Goal: Transaction & Acquisition: Purchase product/service

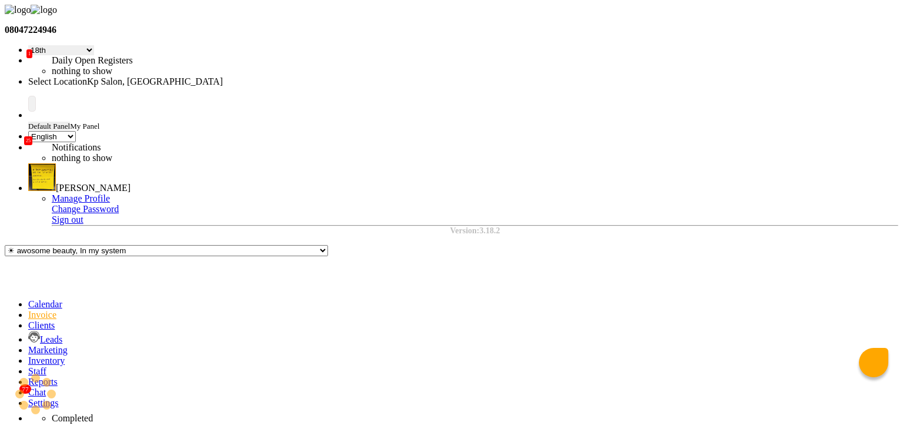
select select "41"
select select "en"
select select "554"
select select "service"
select select "1407"
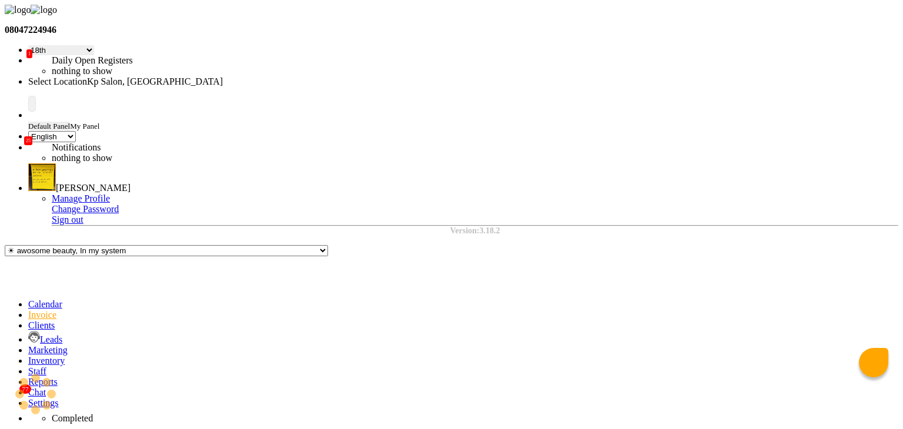
select select "1: Object"
select select "5: Object"
select select "product"
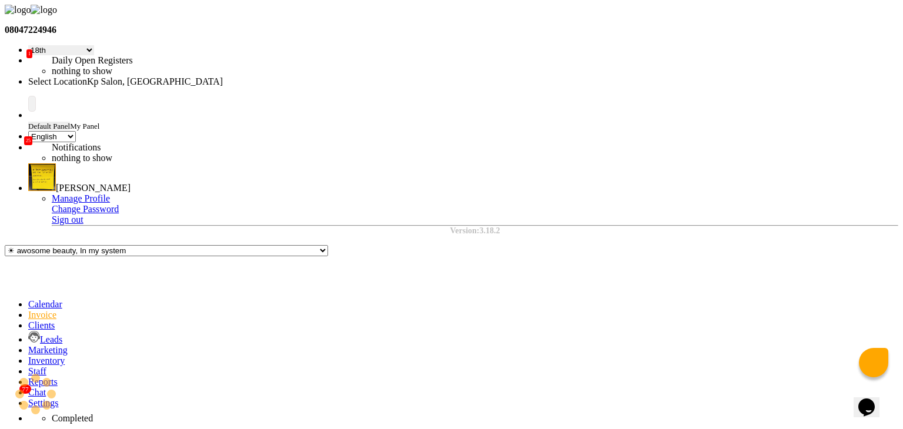
checkbox input "false"
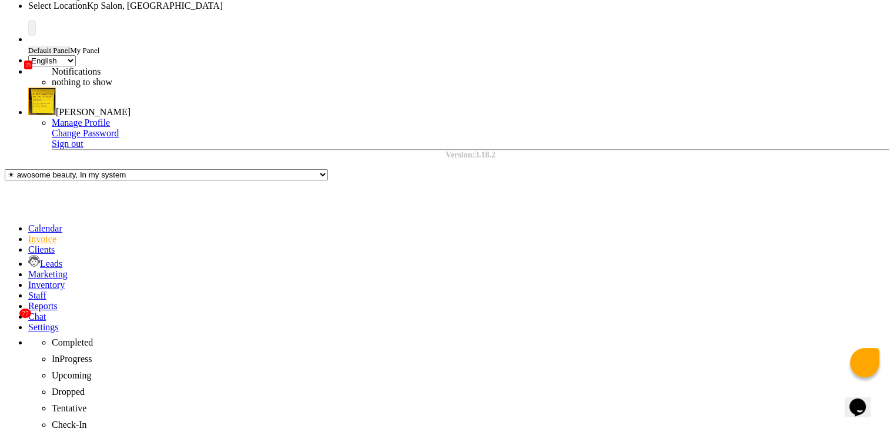
type textarea "test"
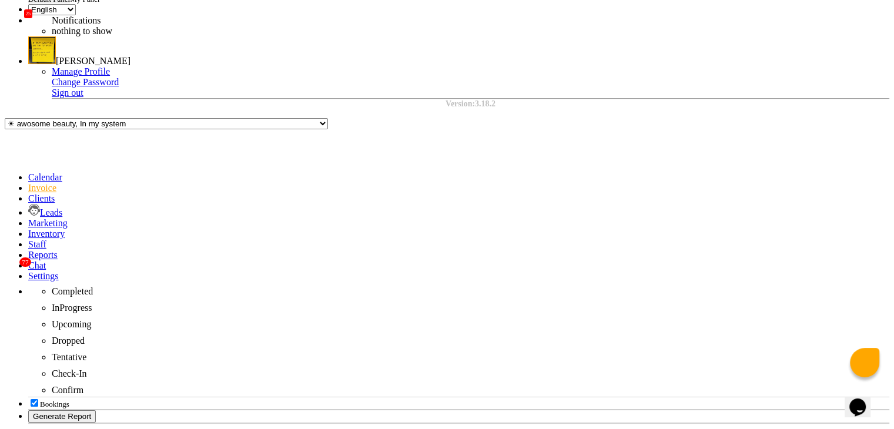
scroll to position [139, 0]
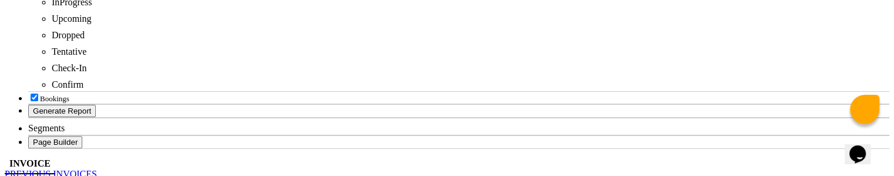
scroll to position [439, 0]
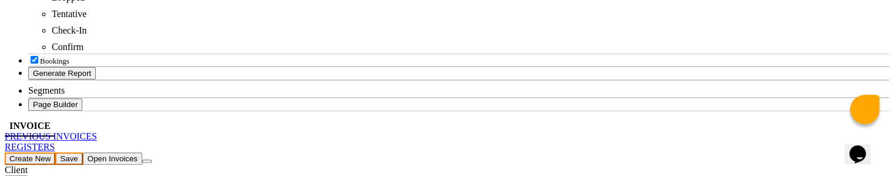
checkbox input "false"
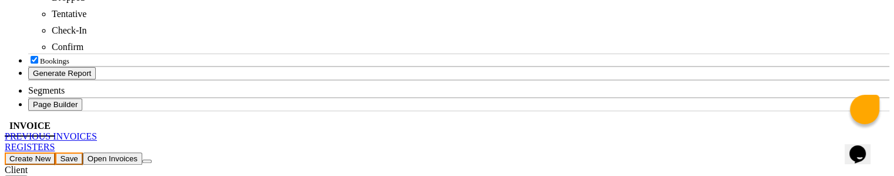
checkbox input "false"
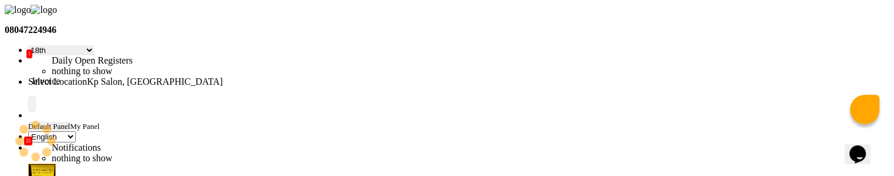
drag, startPoint x: 30, startPoint y: 35, endPoint x: 21, endPoint y: 83, distance: 49.6
select select "service"
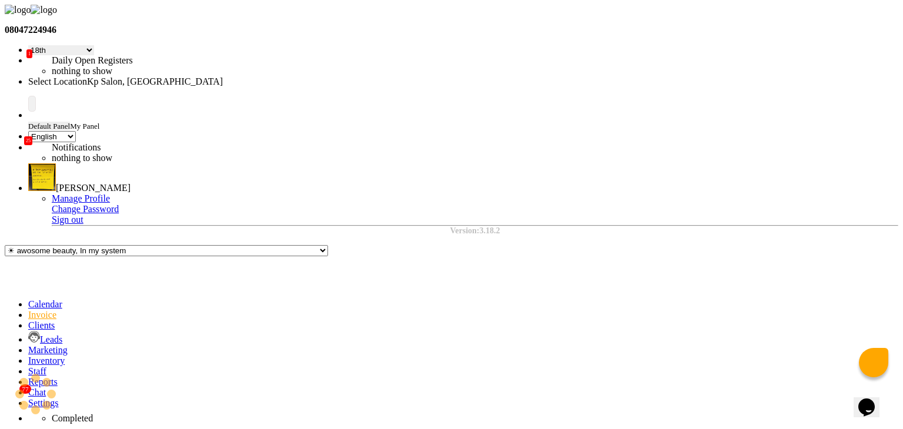
type input "Dhiraj Mokal"
type input "1062"
select select "554"
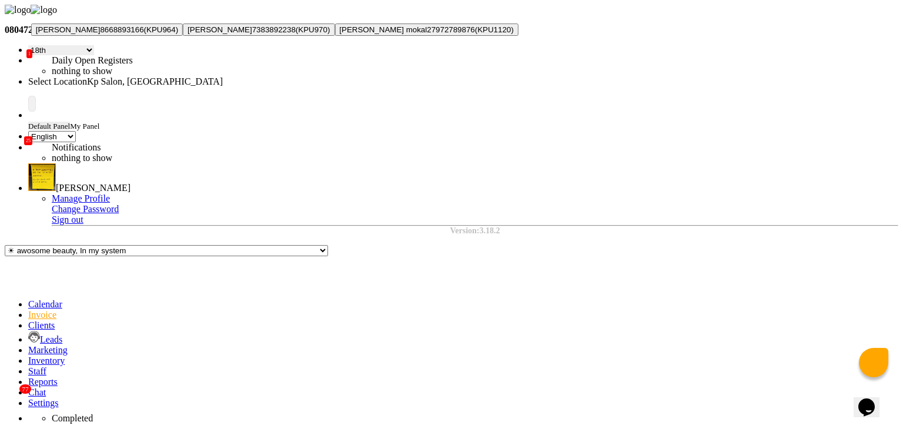
click at [101, 34] on span "dhiraj mokal" at bounding box center [68, 29] width 65 height 9
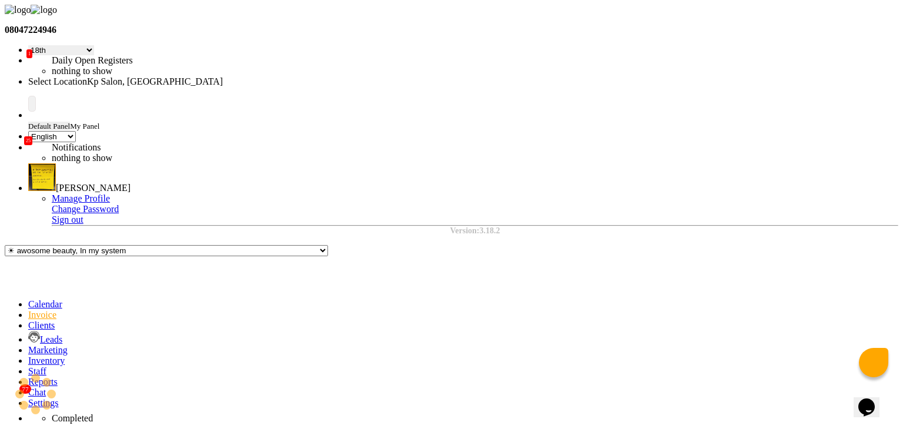
type input "8668893166"
select select "product"
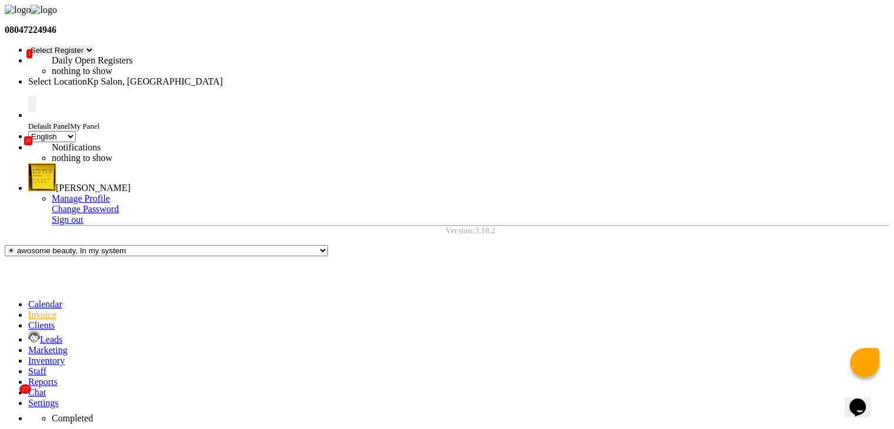
select select "5: Object"
select select "1407"
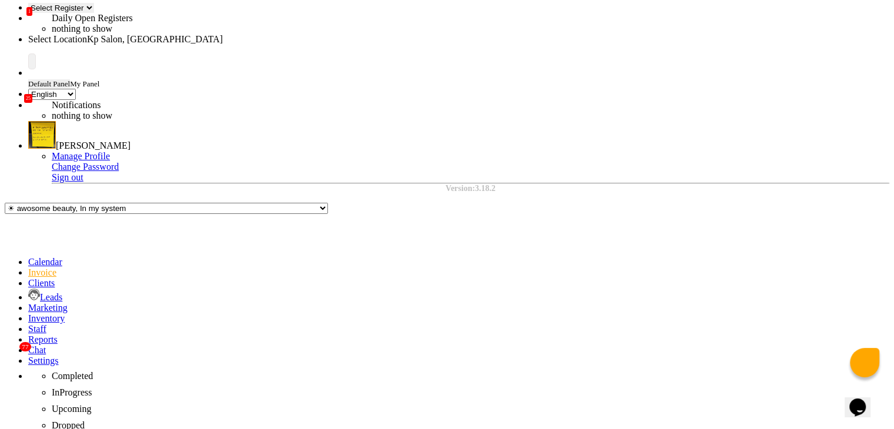
checkbox input "false"
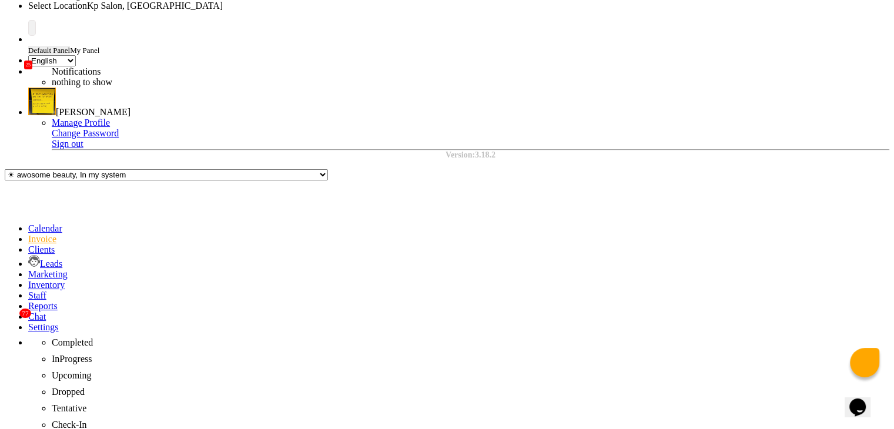
type textarea "test"
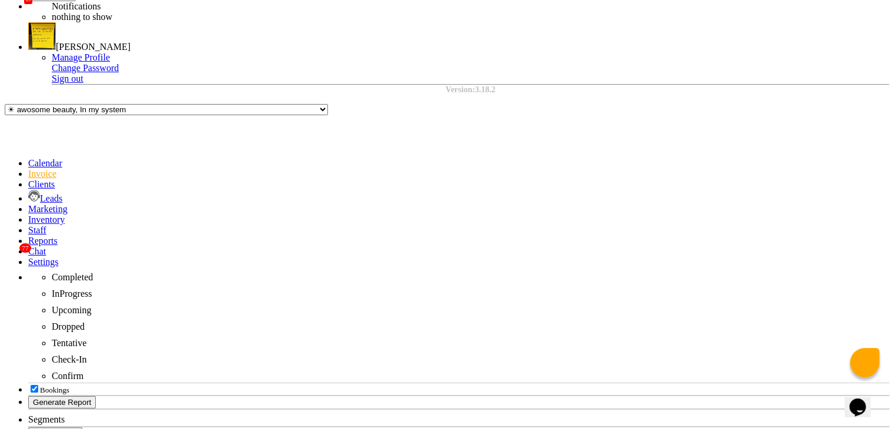
scroll to position [142, 0]
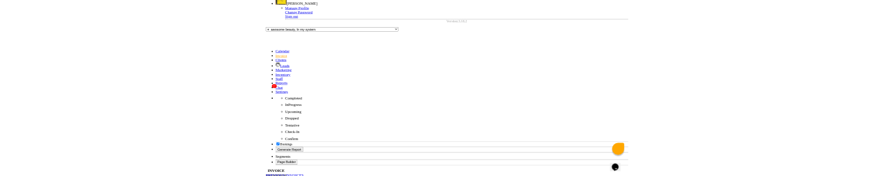
scroll to position [186, 0]
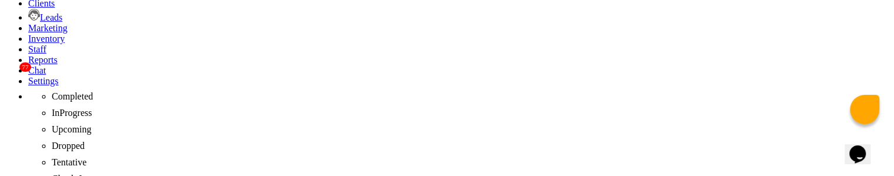
scroll to position [470, 0]
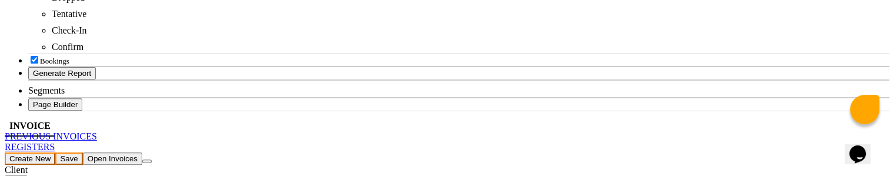
checkbox input "false"
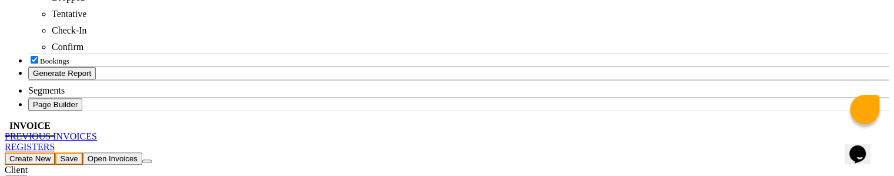
checkbox input "false"
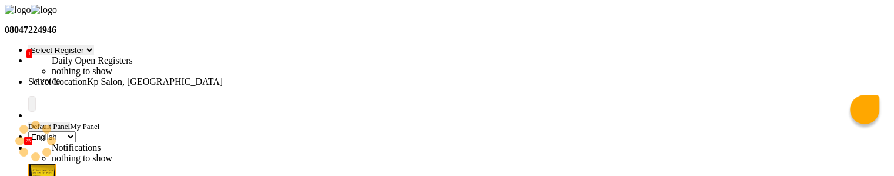
select select "service"
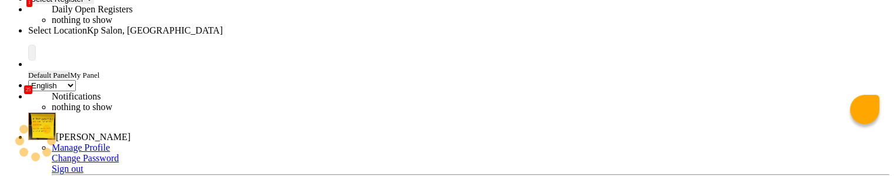
scroll to position [51, 0]
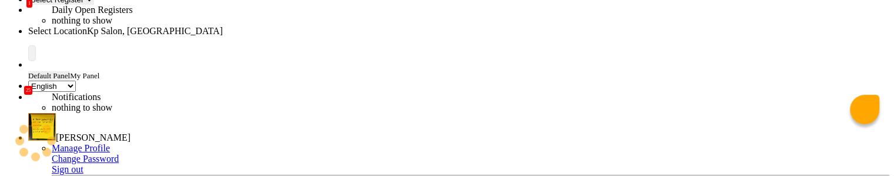
type input "1063"
select select "554"
select select "product"
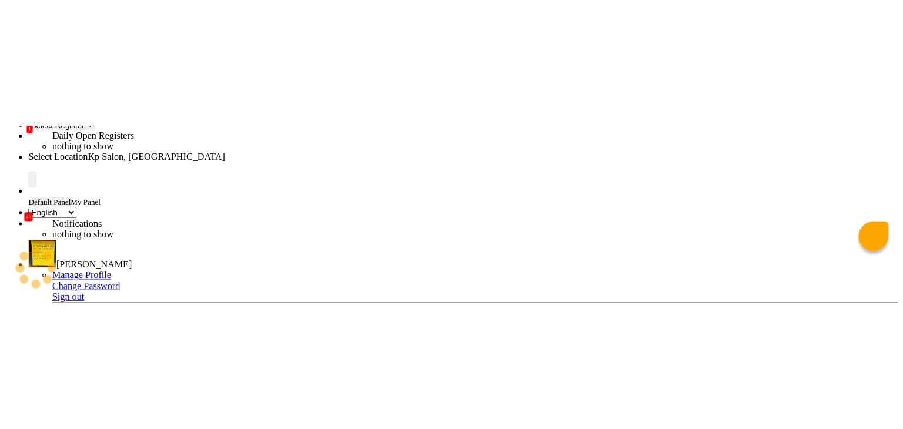
scroll to position [0, 0]
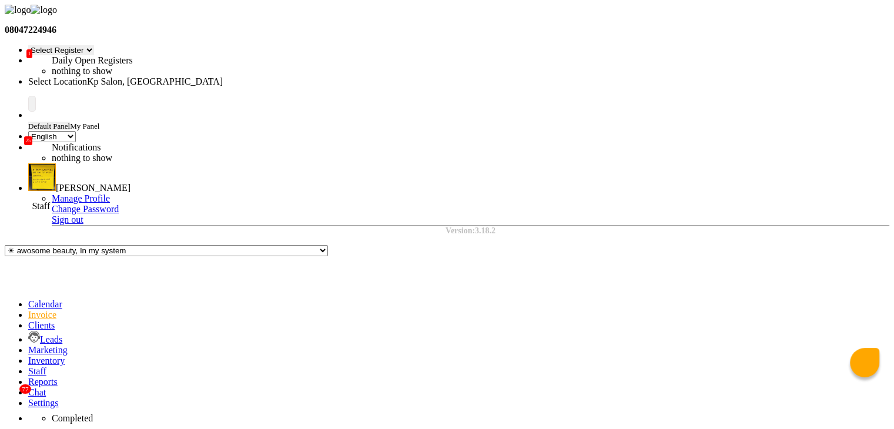
click at [28, 366] on icon at bounding box center [28, 371] width 0 height 10
click at [28, 356] on span at bounding box center [28, 361] width 0 height 10
click at [28, 345] on icon at bounding box center [28, 350] width 0 height 10
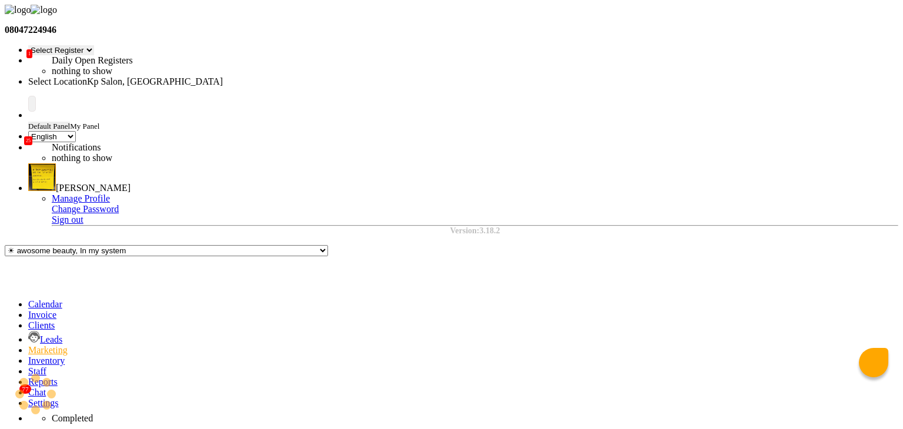
drag, startPoint x: 822, startPoint y: 203, endPoint x: 842, endPoint y: 202, distance: 20.0
click at [821, 114] on div "WhatsApp (Direct)" at bounding box center [788, 109] width 63 height 9
select select "2"
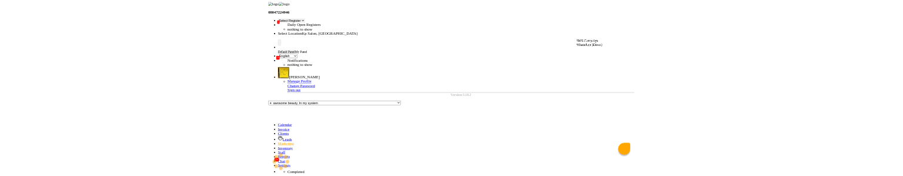
scroll to position [125, 0]
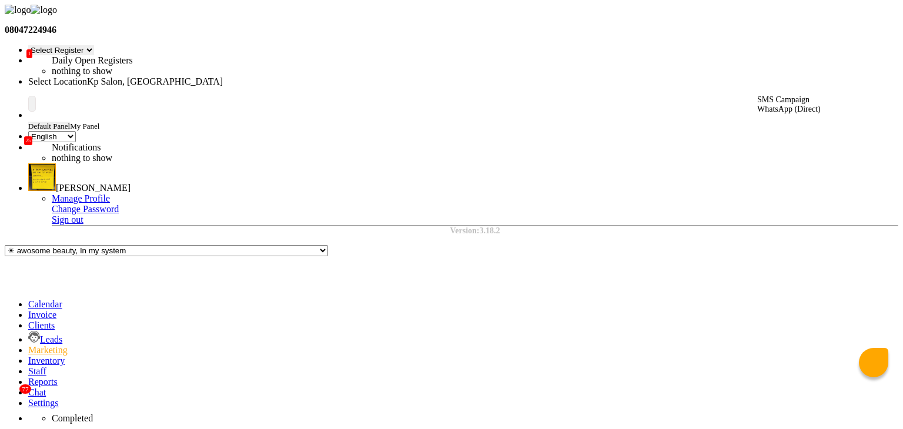
type textarea "create campaign for diwali"
drag, startPoint x: 404, startPoint y: 256, endPoint x: 454, endPoint y: 249, distance: 50.5
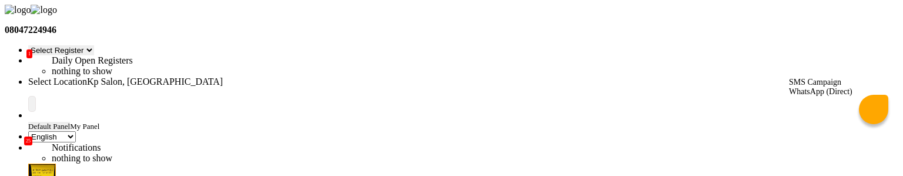
type input "Diwali Promotion"
select select
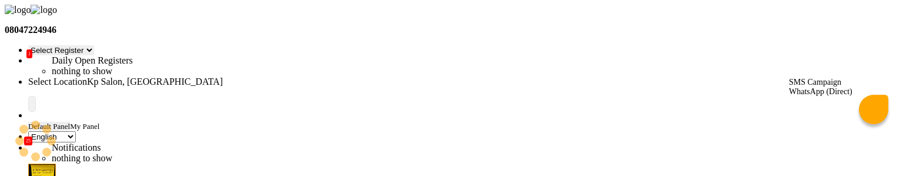
type textarea "Wishing you a very Happy Diwali! ✨ Celebrate with our special festive offers an…"
select select
select select "1"
type input "10"
